Goal: Task Accomplishment & Management: Manage account settings

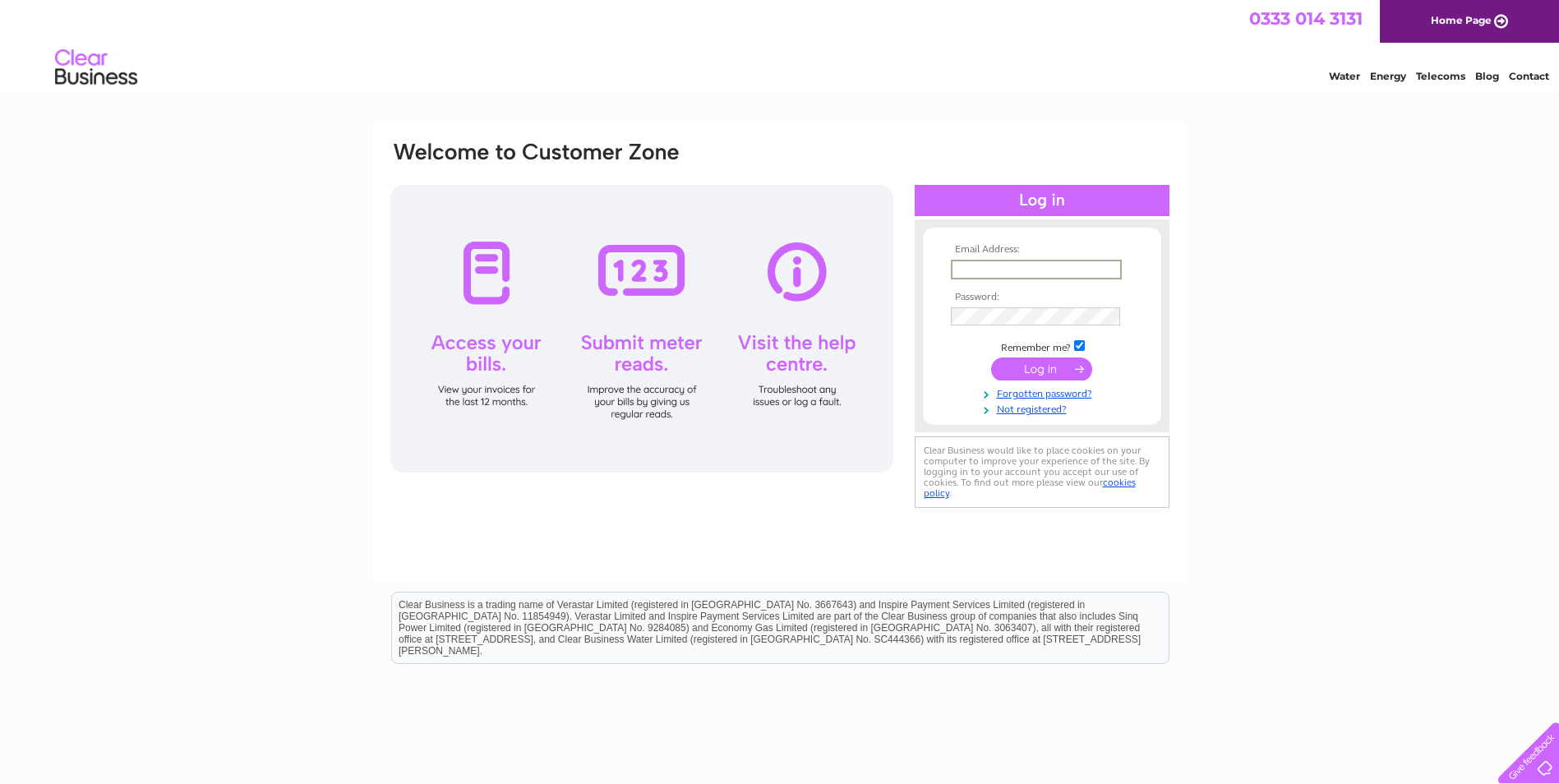
type input "[PERSON_NAME][EMAIL_ADDRESS][DOMAIN_NAME]"
click at [1079, 344] on input "checkbox" at bounding box center [1080, 346] width 11 height 11
checkbox input "false"
click at [1053, 368] on input "submit" at bounding box center [1042, 367] width 101 height 23
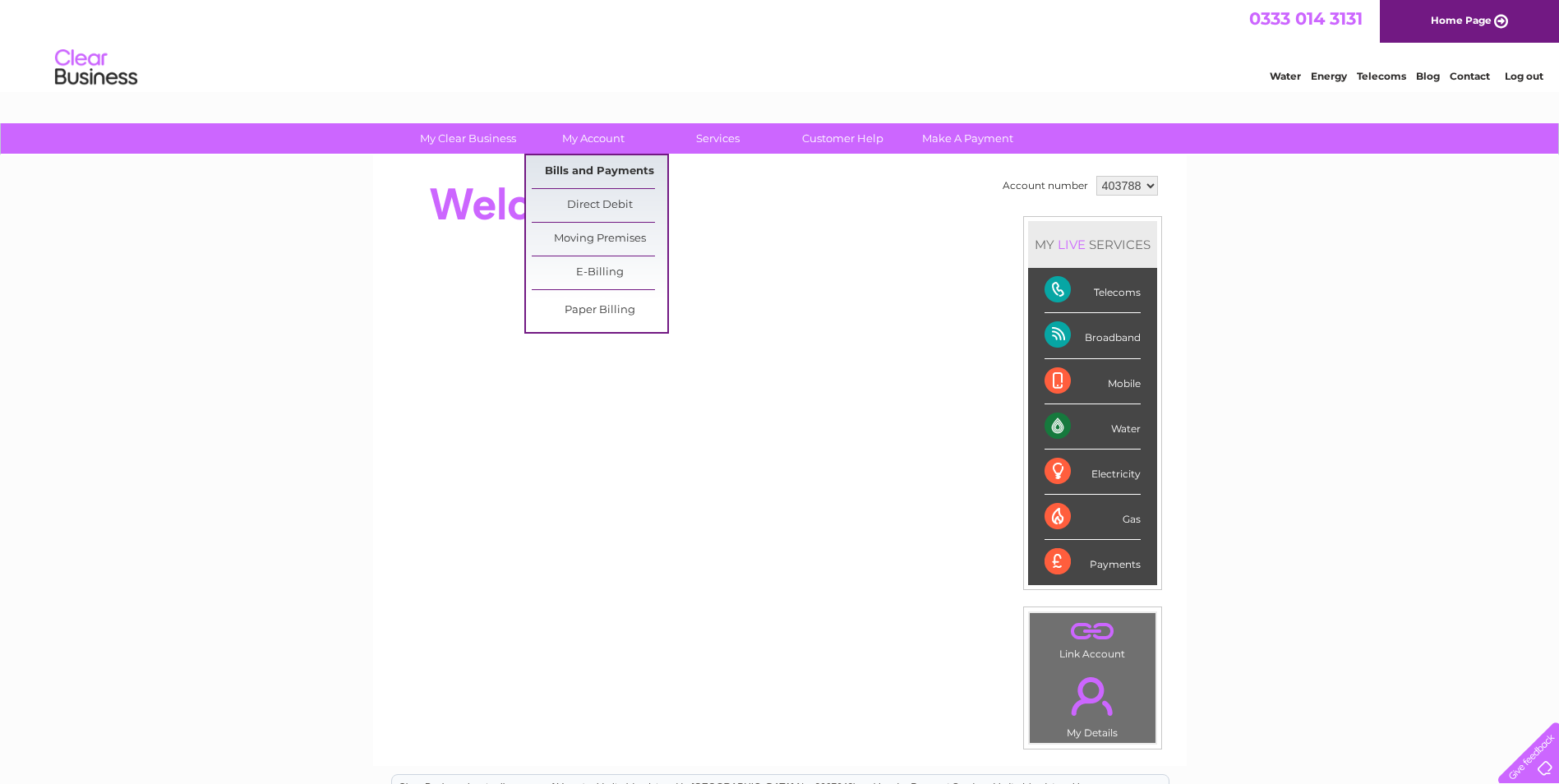
click at [584, 168] on link "Bills and Payments" at bounding box center [600, 171] width 136 height 33
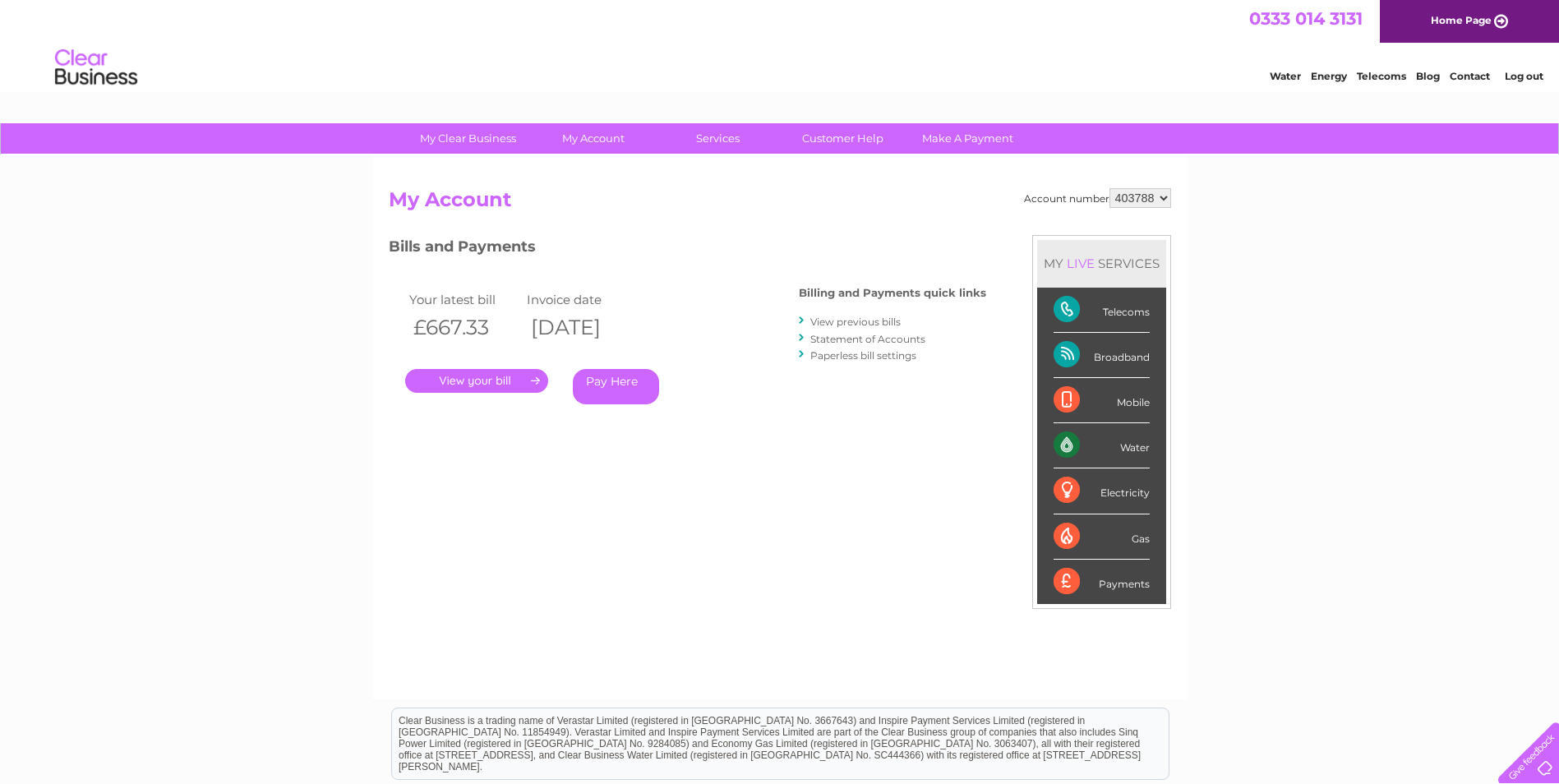
click at [537, 383] on link "." at bounding box center [476, 380] width 143 height 24
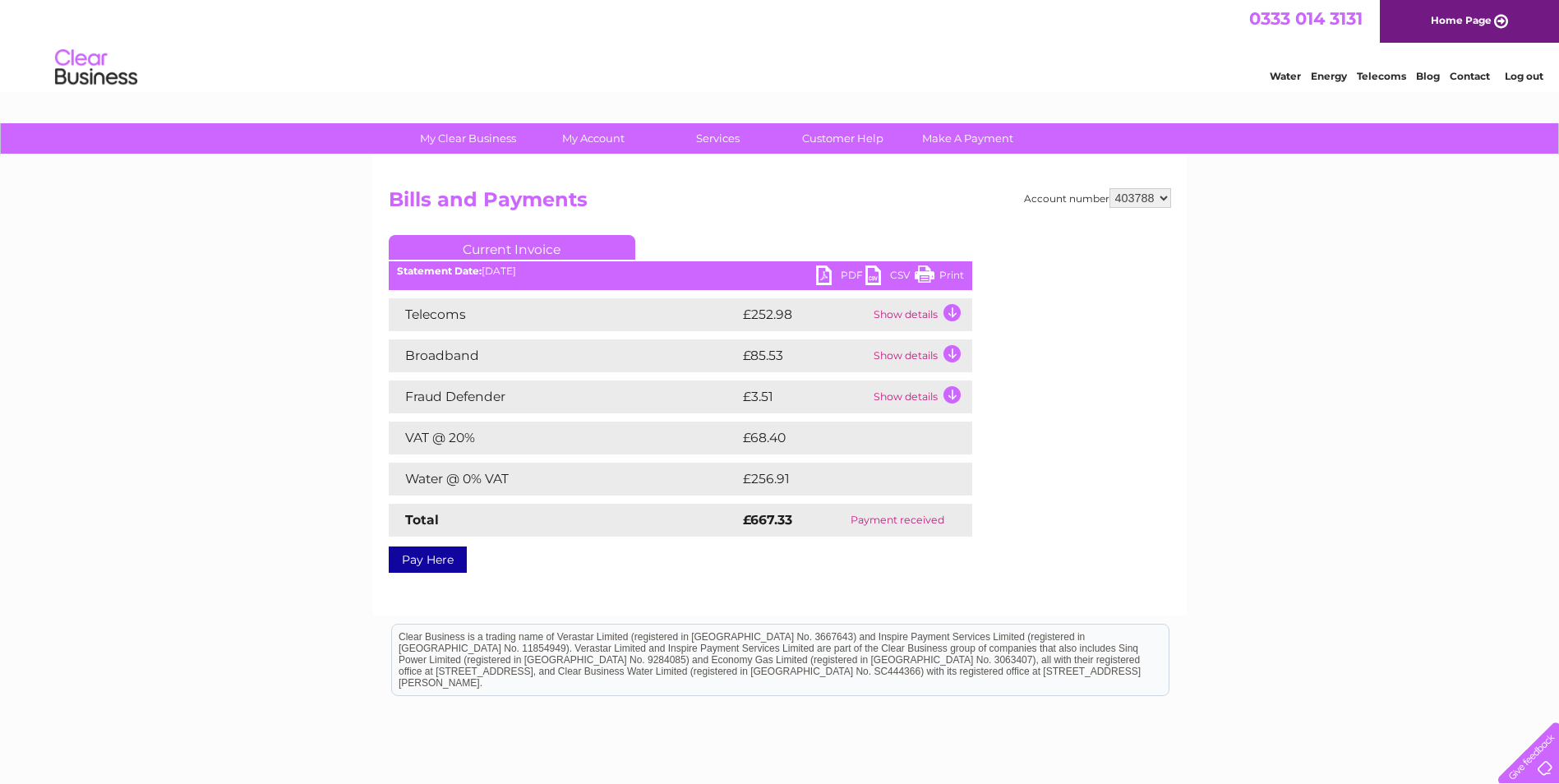
click at [821, 272] on link "PDF" at bounding box center [841, 277] width 49 height 24
click at [1522, 74] on link "Log out" at bounding box center [1524, 76] width 39 height 13
